Goal: Information Seeking & Learning: Compare options

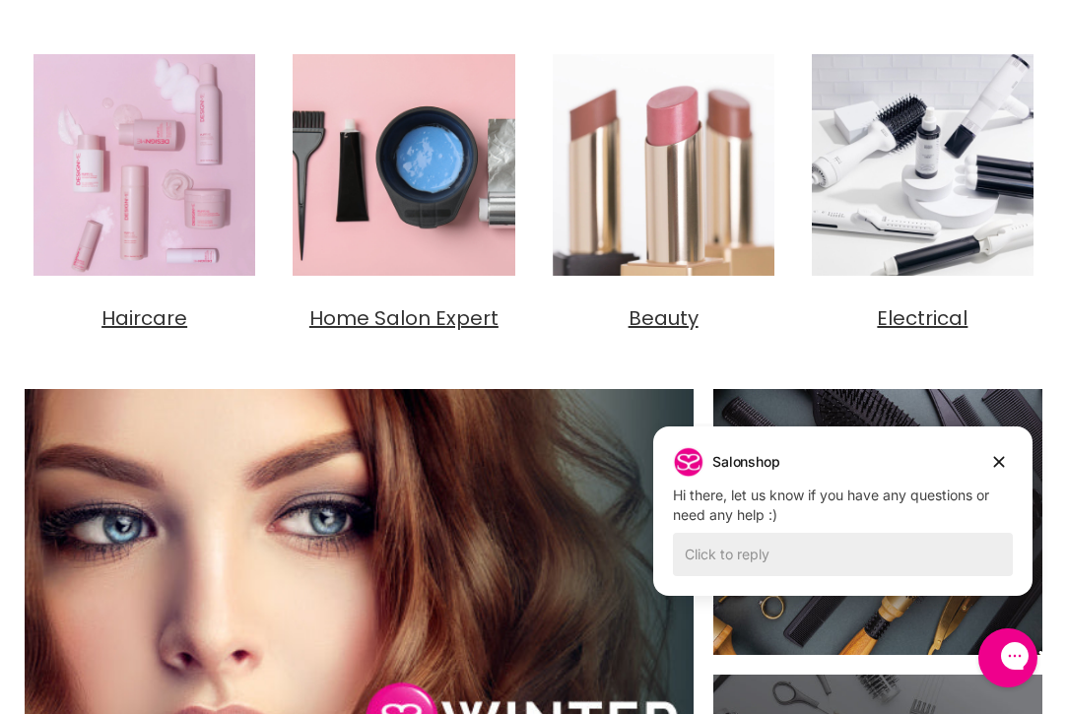
scroll to position [782, 0]
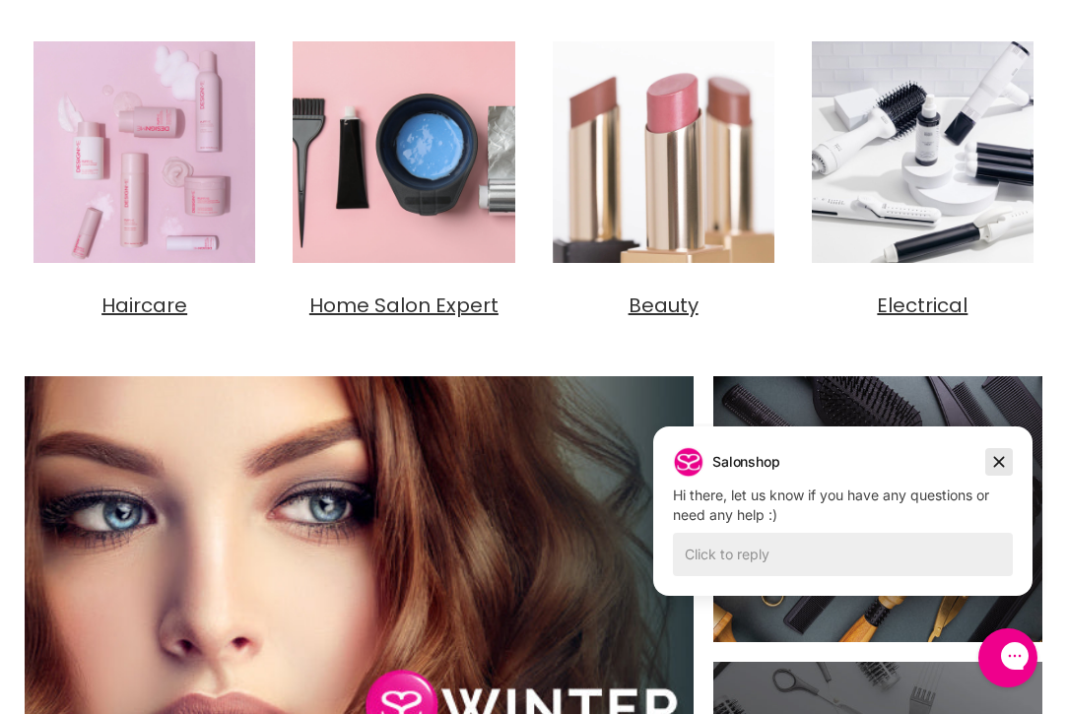
click at [1002, 469] on icon "Dismiss campaign" at bounding box center [999, 462] width 20 height 24
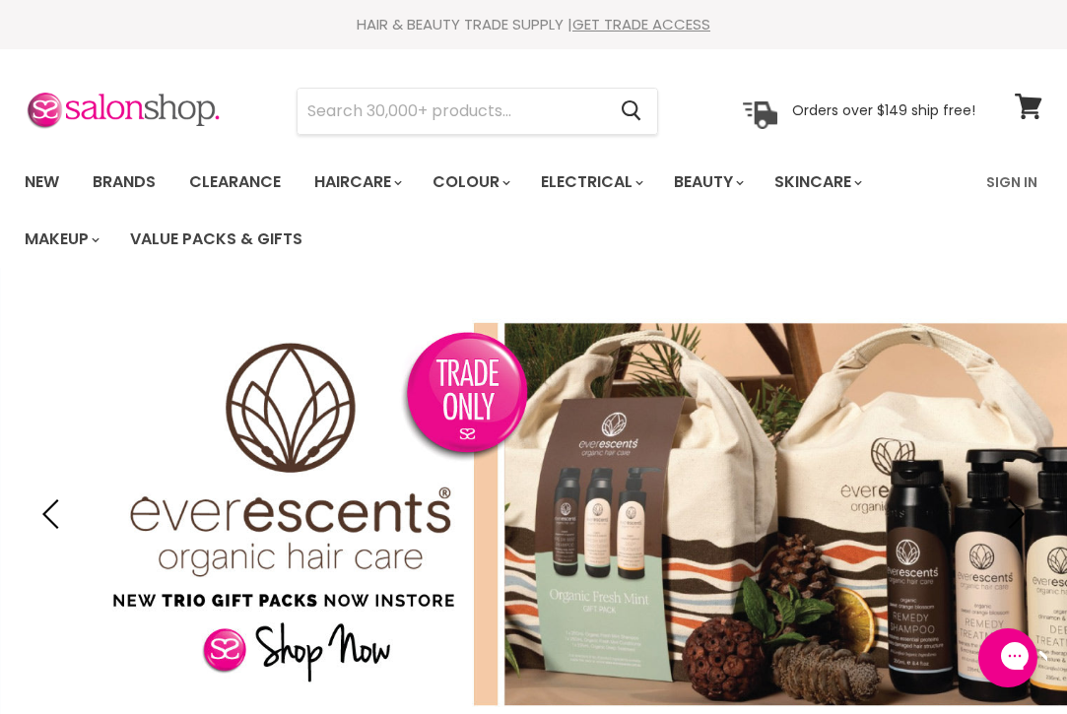
scroll to position [0, 0]
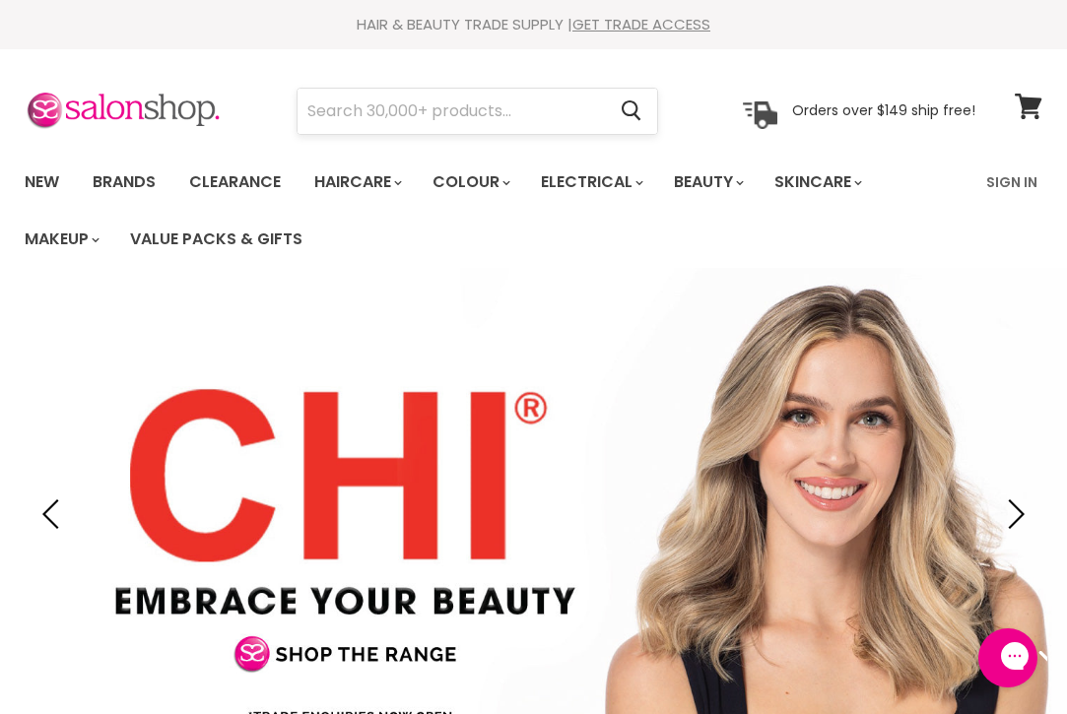
click at [529, 123] on input "Search" at bounding box center [451, 111] width 307 height 45
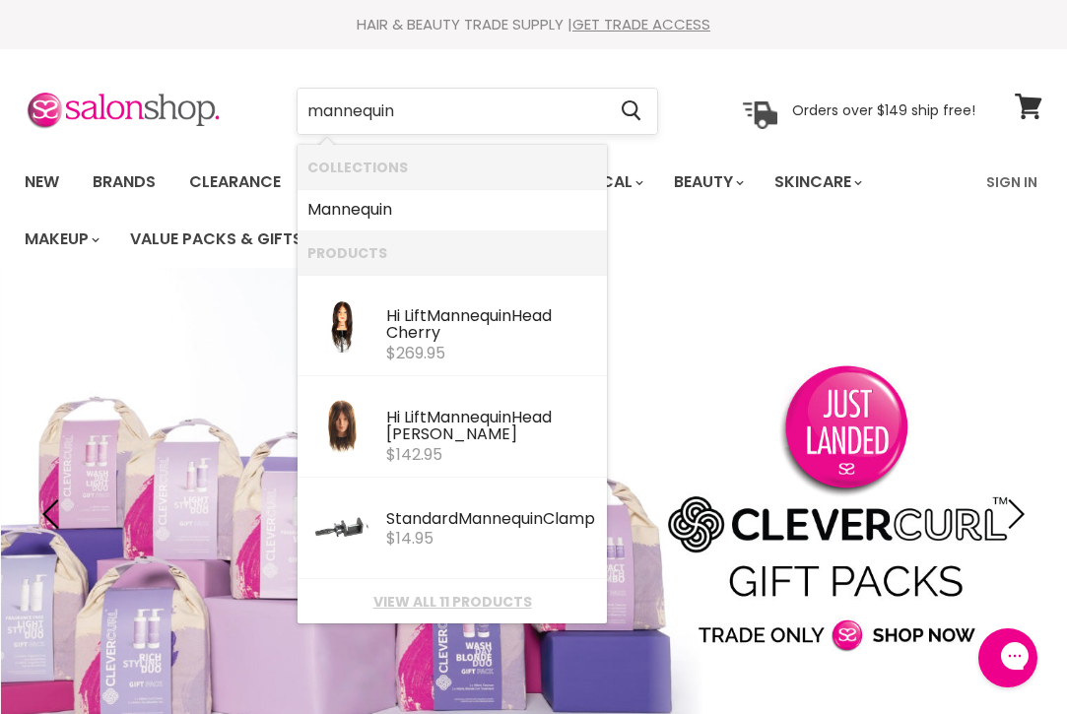
type input "mannequins"
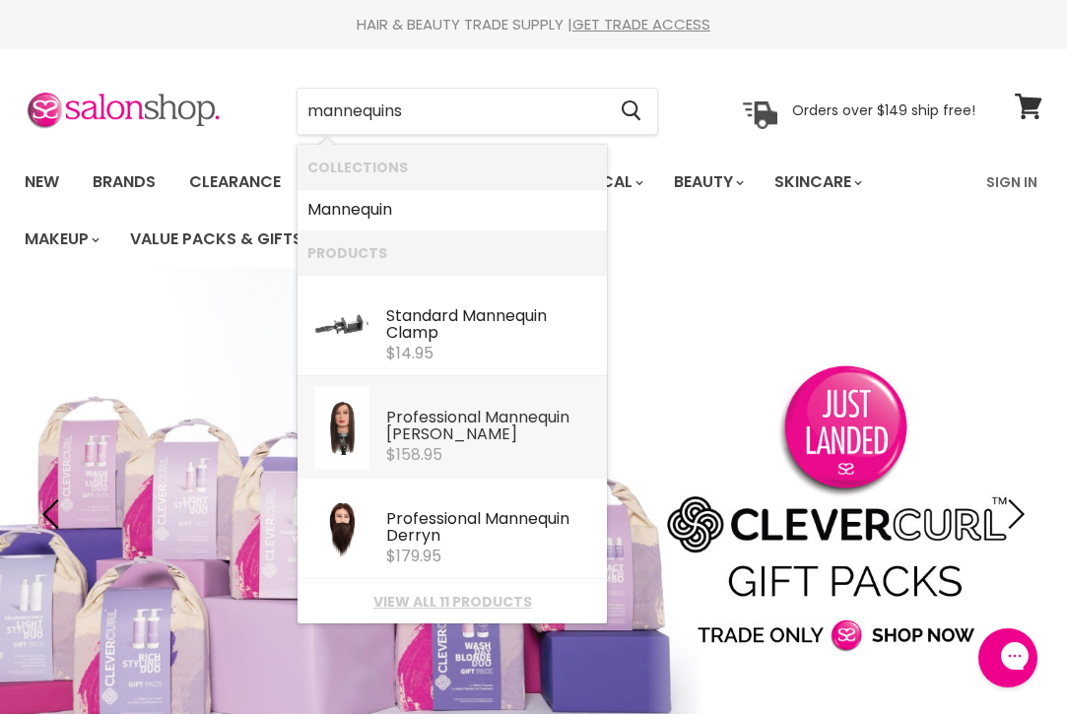
click at [432, 429] on div "Professional Mannequin [PERSON_NAME]" at bounding box center [491, 427] width 211 height 37
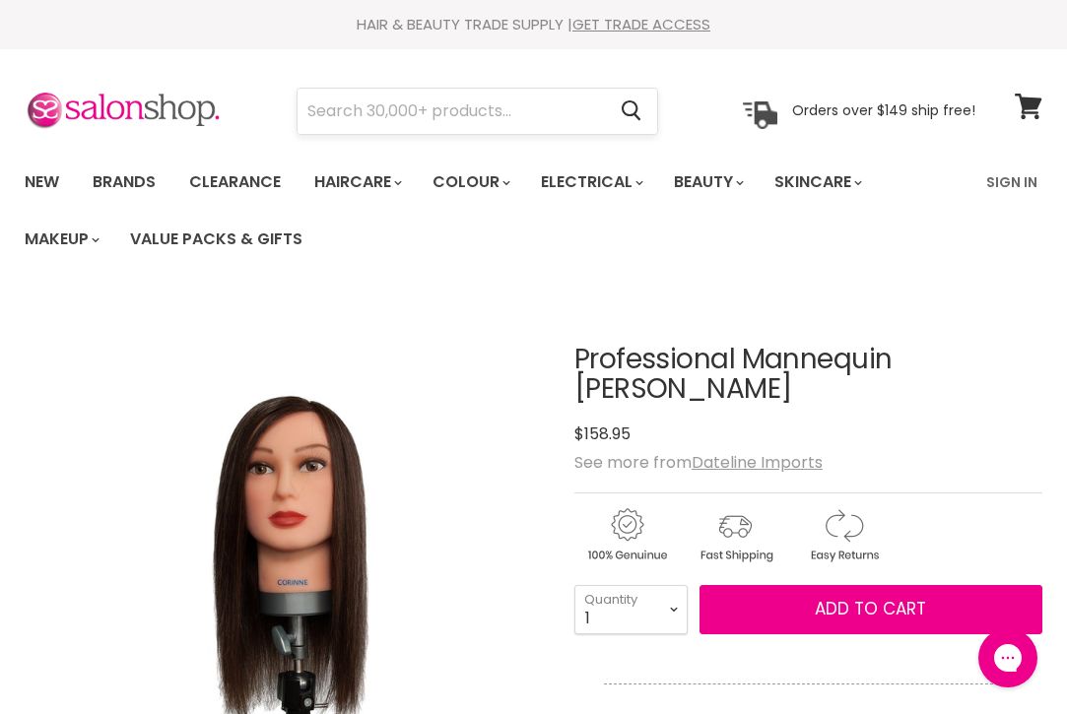
click at [420, 113] on input "Search" at bounding box center [451, 111] width 307 height 45
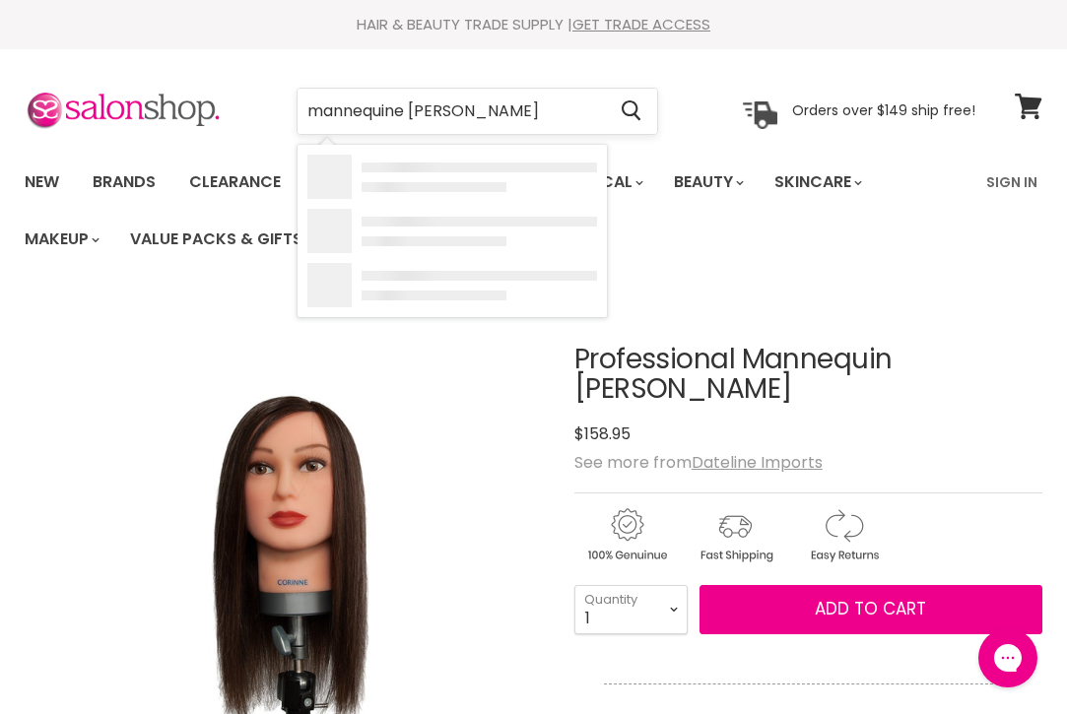
type input "mannequine [PERSON_NAME]"
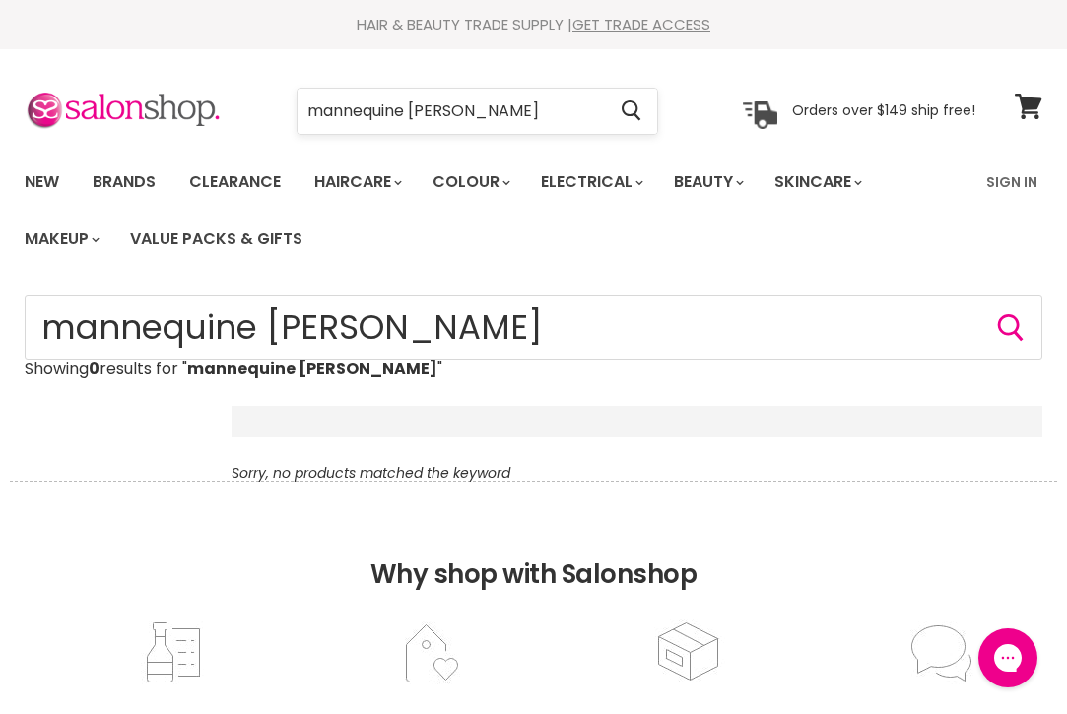
drag, startPoint x: 461, startPoint y: 116, endPoint x: 415, endPoint y: 106, distance: 47.4
click at [415, 106] on input "mannequine sarah" at bounding box center [451, 111] width 307 height 45
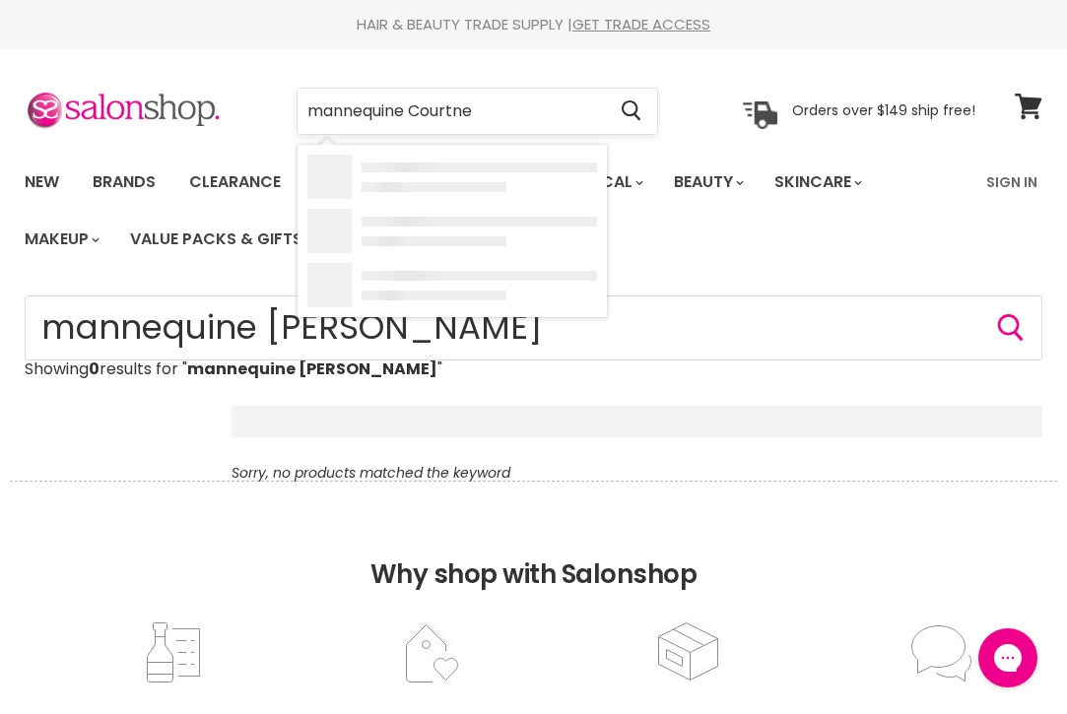
type input "mannequine Courtney"
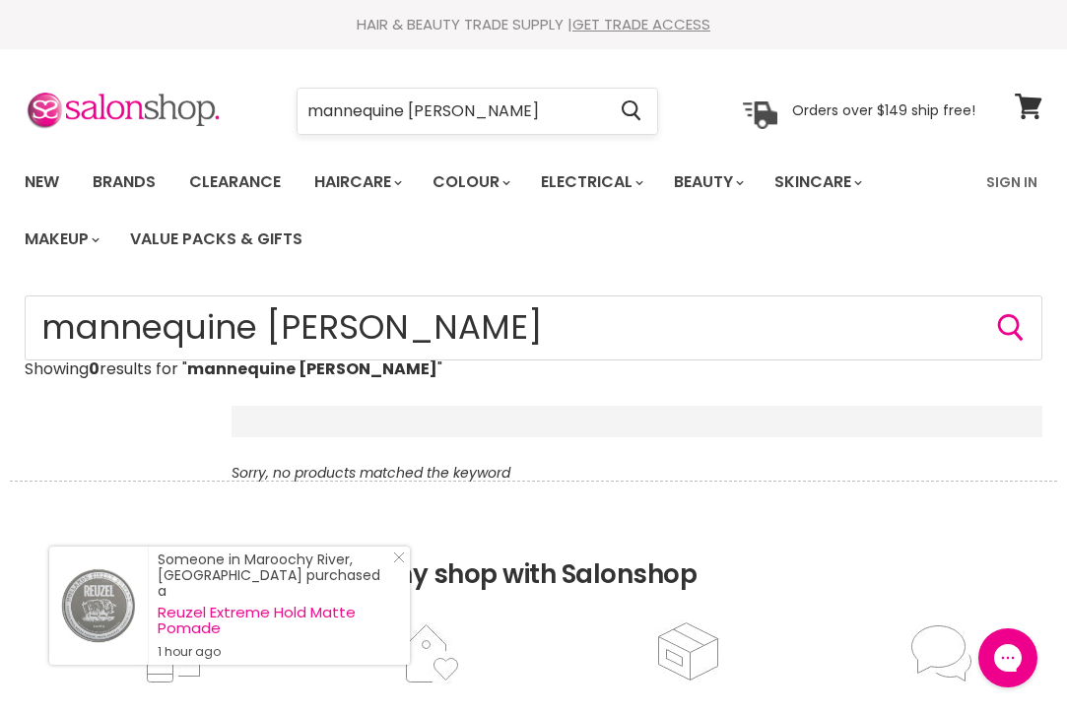
drag, startPoint x: 513, startPoint y: 112, endPoint x: 412, endPoint y: 108, distance: 101.6
click at [412, 108] on input "mannequine Courtney" at bounding box center [451, 111] width 307 height 45
type input "mannequine"
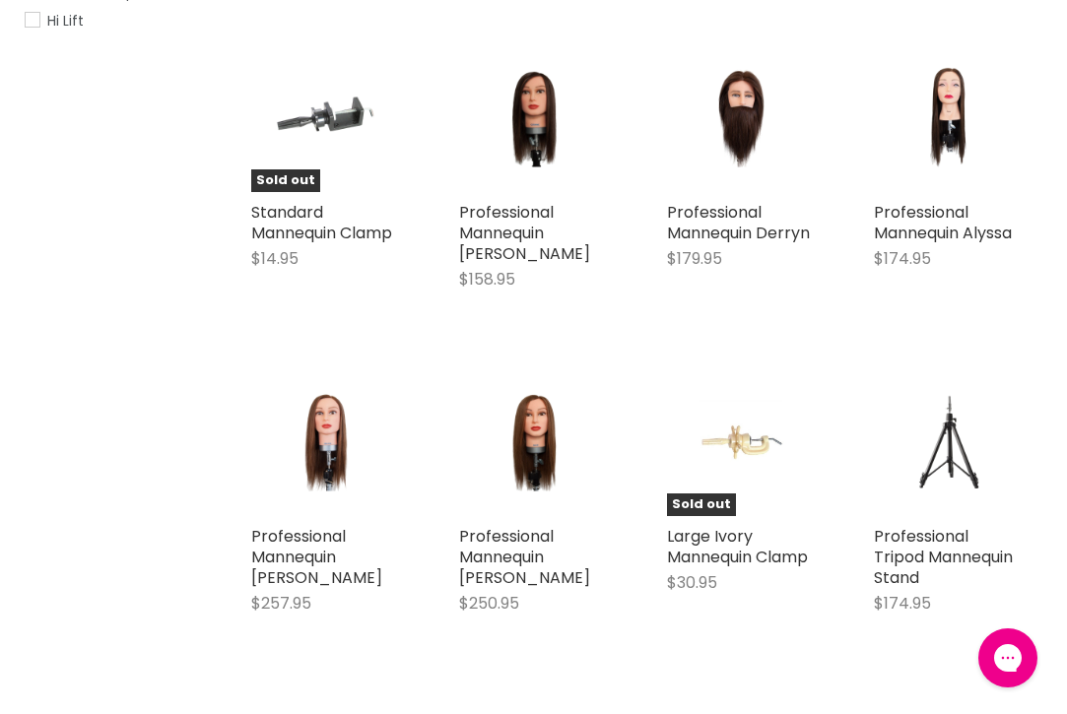
scroll to position [470, 0]
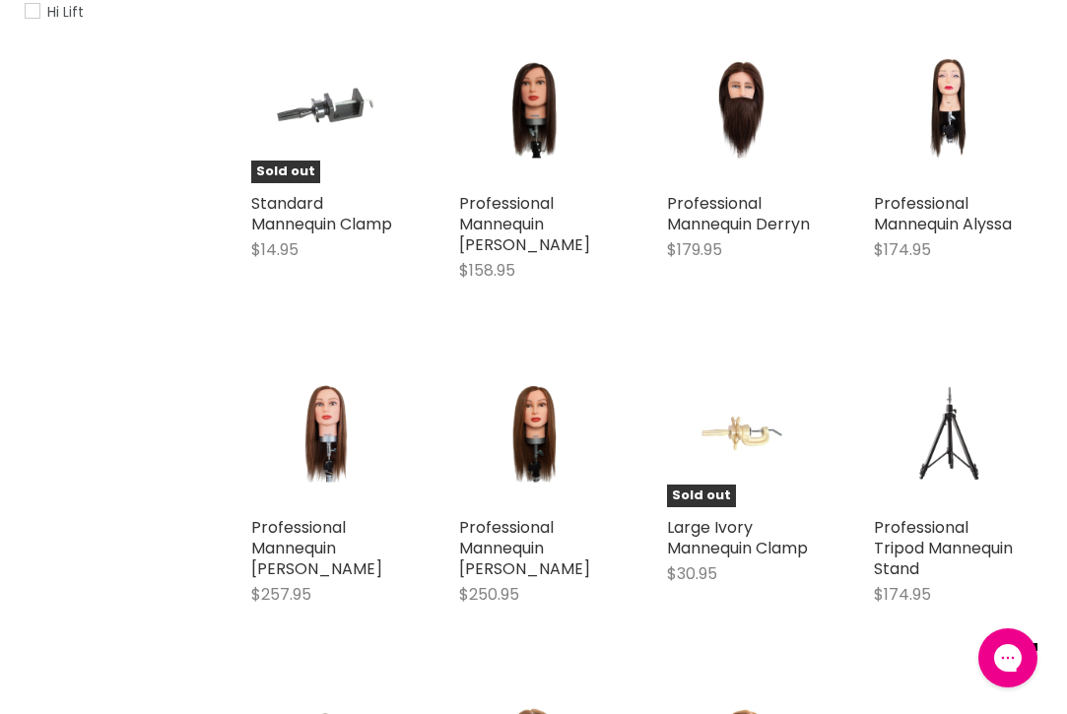
type input "mannequine"
